Goal: Information Seeking & Learning: Learn about a topic

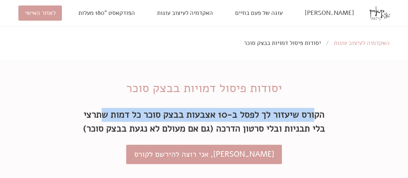
drag, startPoint x: 315, startPoint y: 116, endPoint x: 99, endPoint y: 109, distance: 215.2
click at [99, 109] on h2 "הקורס שיעזור לך לפסל ב-10 אצבעות בבצק סוכר כל דמות שתרצי בלי תבניות ובלי סרטון …" at bounding box center [204, 122] width 244 height 28
click at [150, 110] on h2 "הקורס שיעזור לך לפסל ב-10 אצבעות בבצק סוכר כל דמות שתרצי בלי תבניות ובלי סרטון …" at bounding box center [204, 122] width 244 height 28
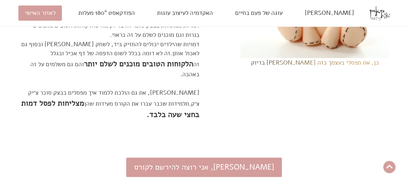
scroll to position [936, 0]
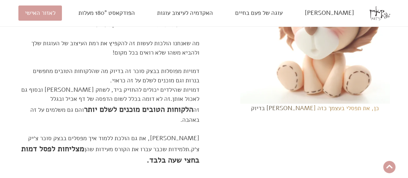
click at [339, 104] on img at bounding box center [315, 29] width 162 height 162
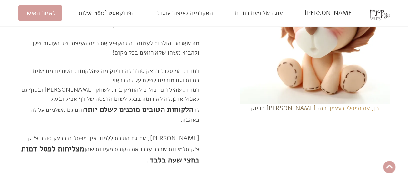
click at [313, 113] on p "כן, את תפסלי בעצמך כזה [PERSON_NAME] בדיוק" at bounding box center [315, 108] width 128 height 9
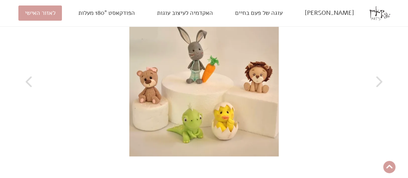
scroll to position [1259, 0]
click at [219, 114] on div at bounding box center [203, 82] width 371 height 159
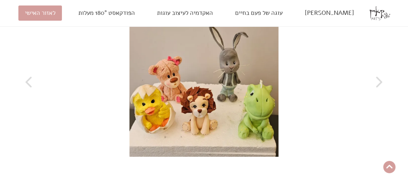
click at [188, 105] on div at bounding box center [203, 82] width 371 height 159
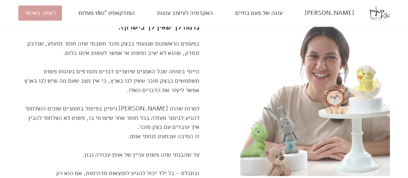
scroll to position [194, 0]
